Goal: Find specific page/section: Find specific page/section

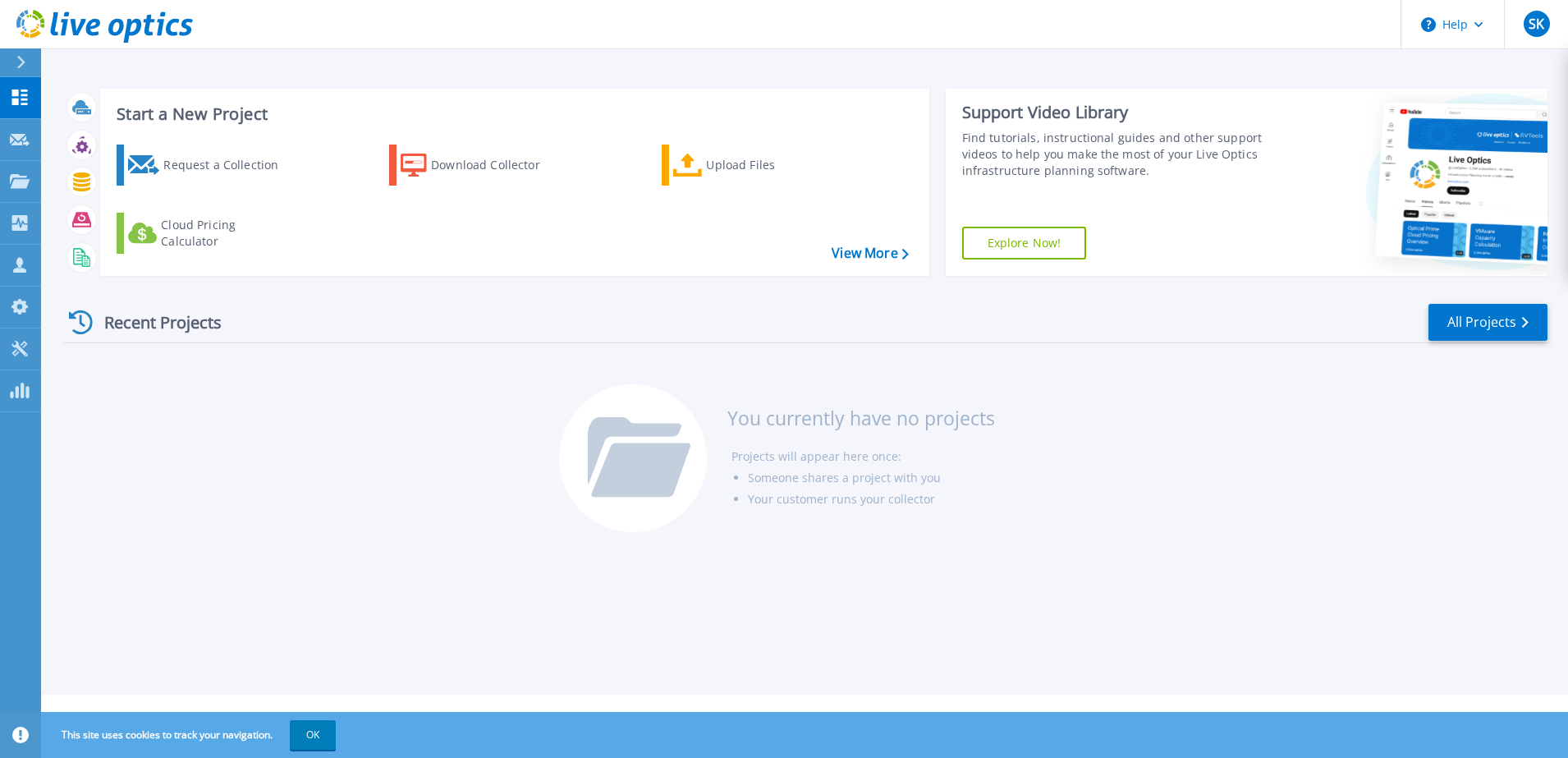
click at [18, 54] on div at bounding box center [28, 63] width 26 height 28
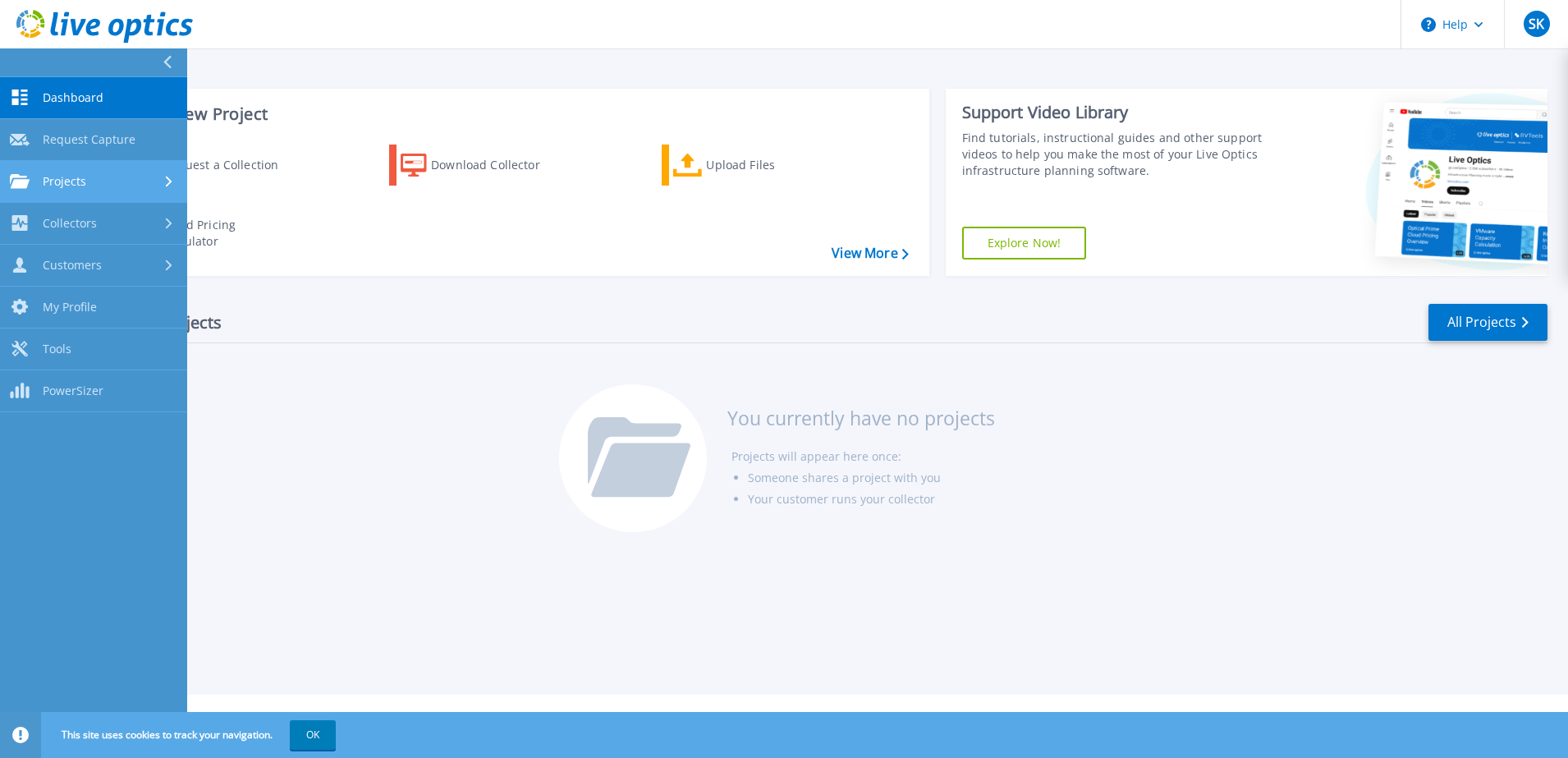
click at [123, 172] on link "Projects Projects" at bounding box center [93, 182] width 187 height 42
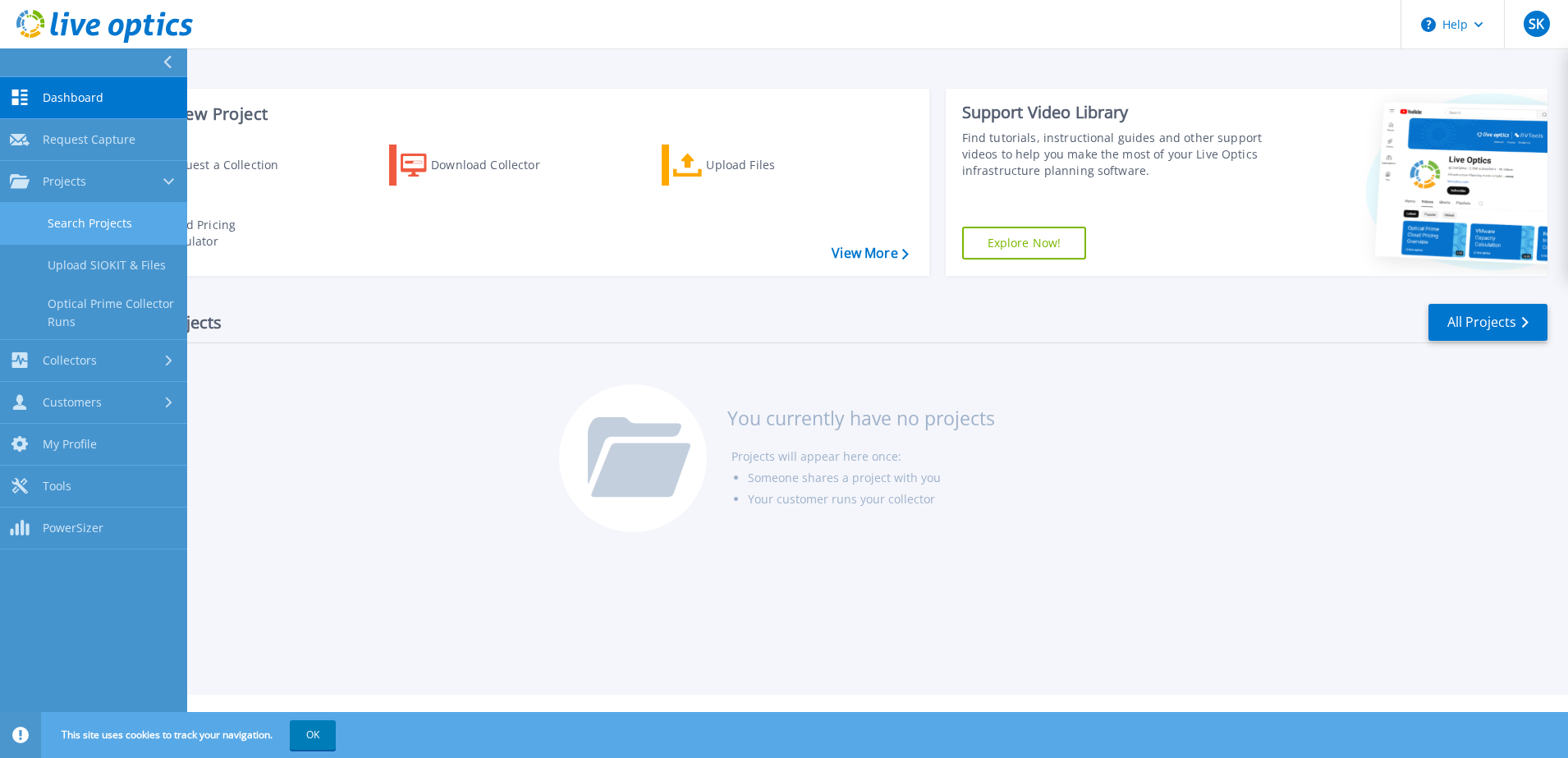
click at [108, 223] on link "Search Projects" at bounding box center [93, 224] width 187 height 42
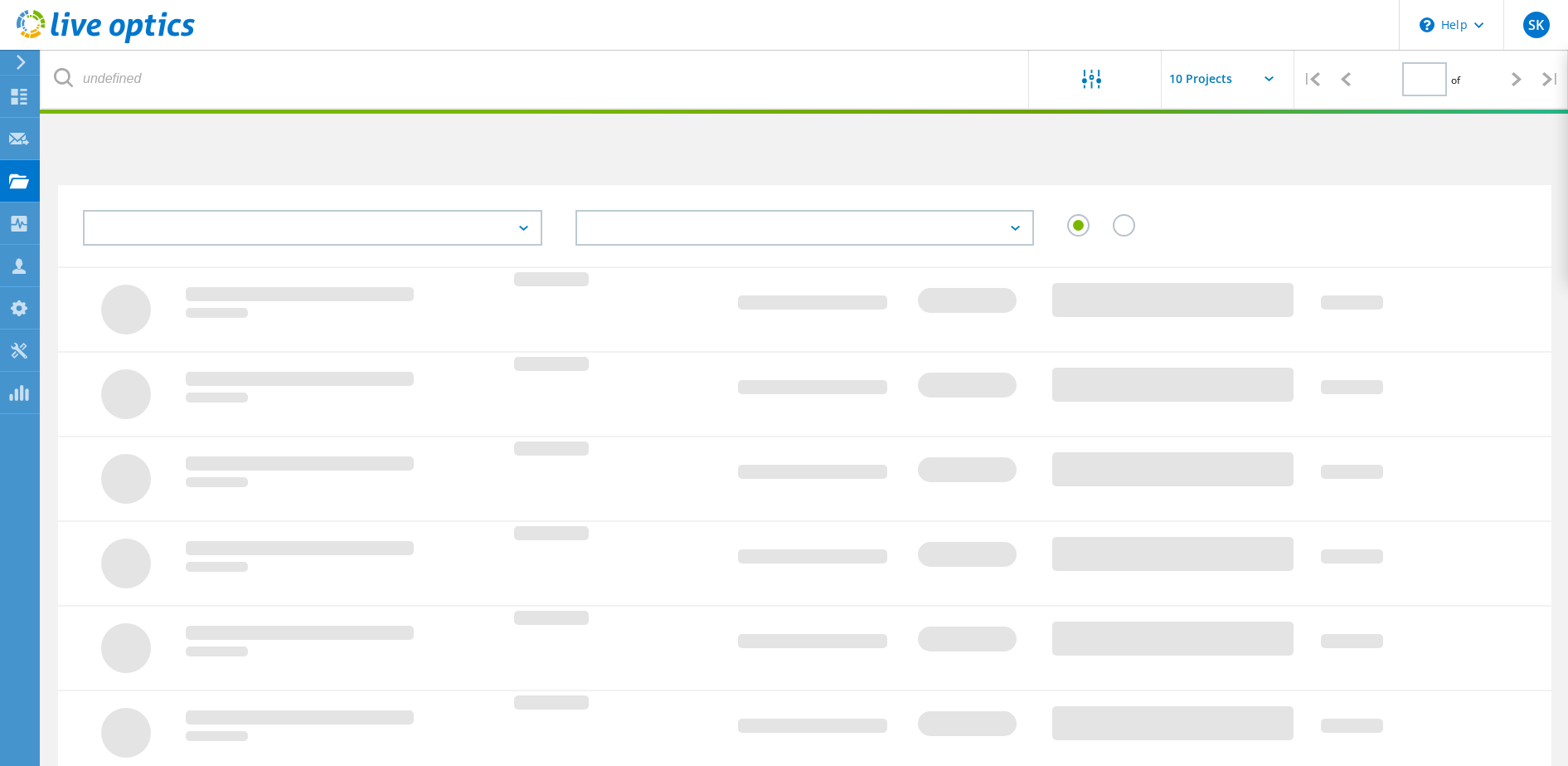
type input "1"
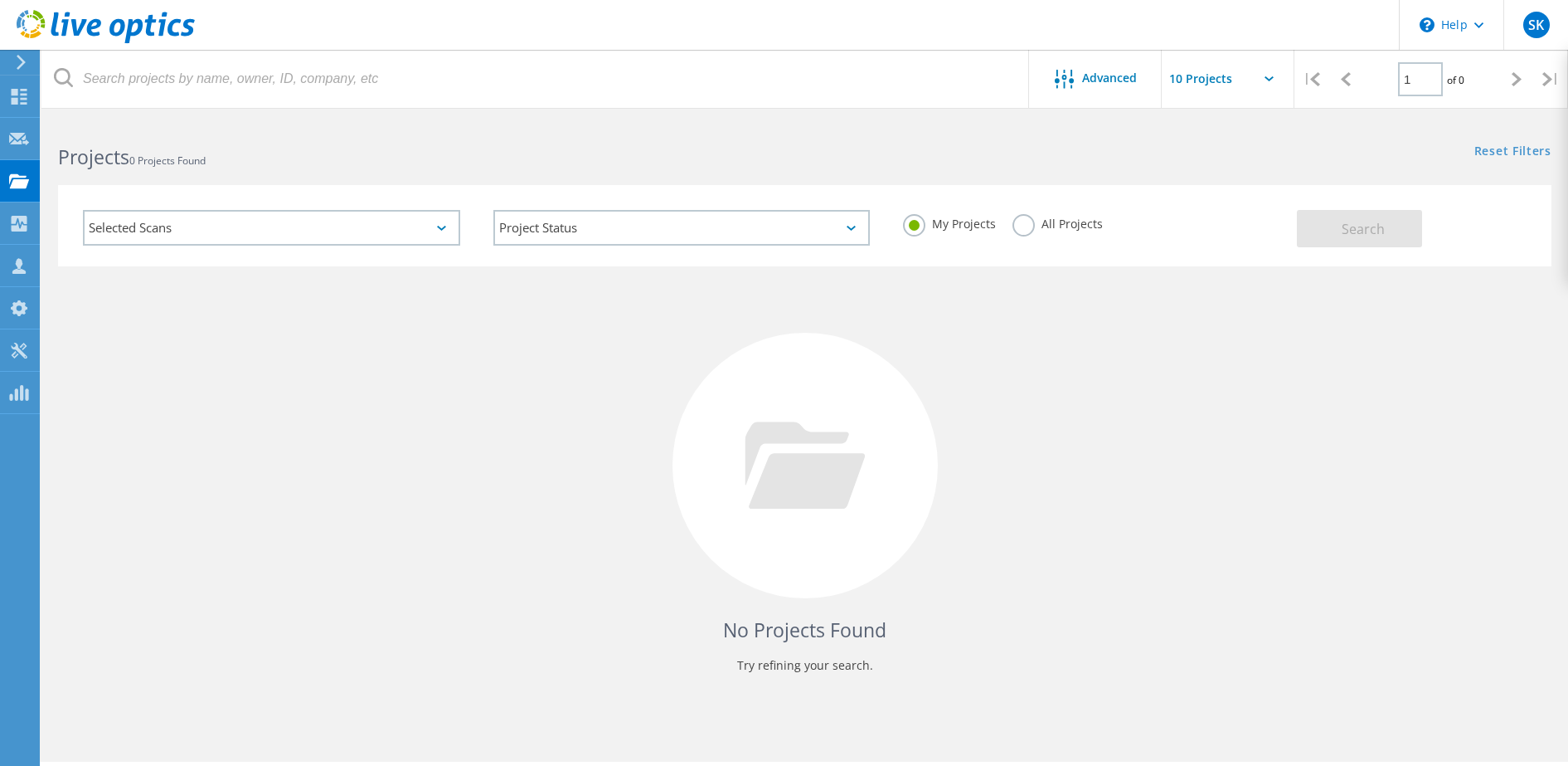
click at [1020, 223] on label "All Projects" at bounding box center [1058, 222] width 91 height 16
click at [0, 0] on input "All Projects" at bounding box center [0, 0] width 0 height 0
click at [1364, 231] on span "Search" at bounding box center [1363, 229] width 43 height 18
